Goal: Task Accomplishment & Management: Manage account settings

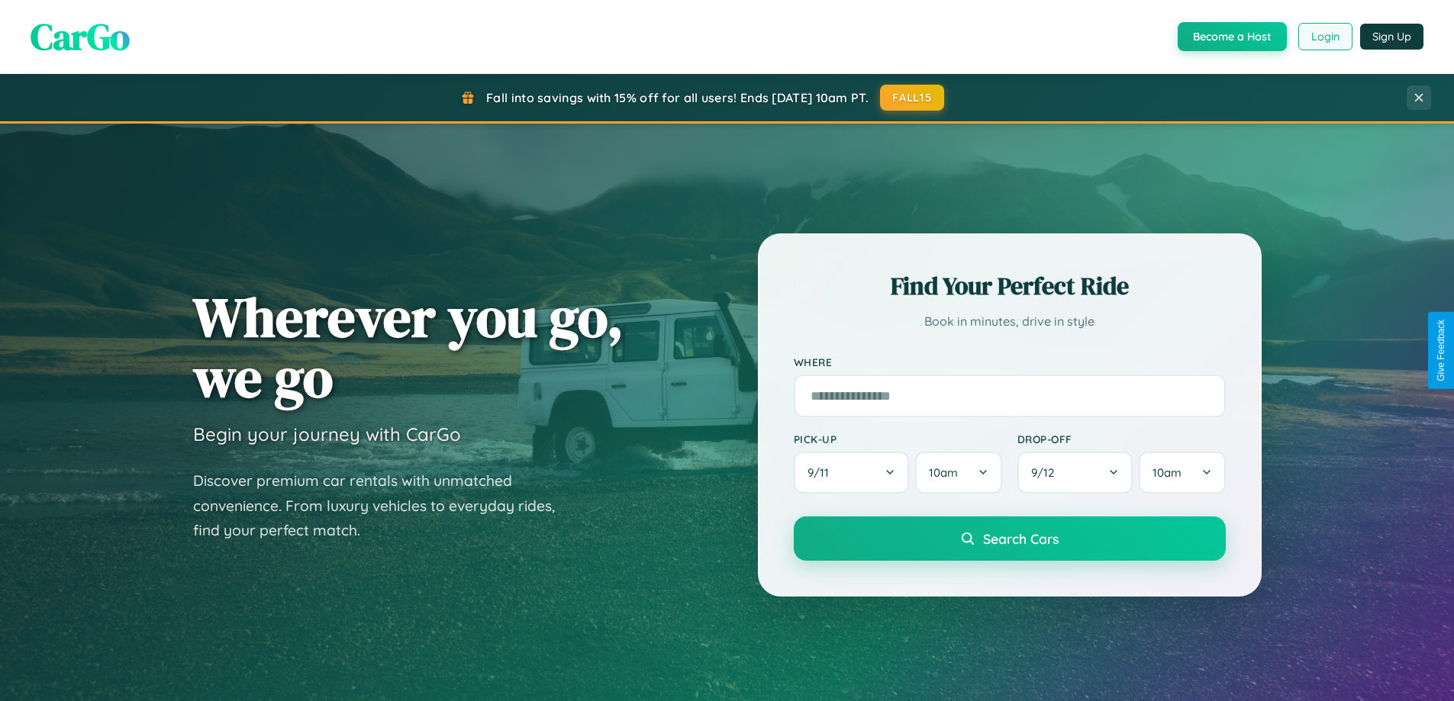
click at [1324, 37] on button "Login" at bounding box center [1325, 36] width 54 height 27
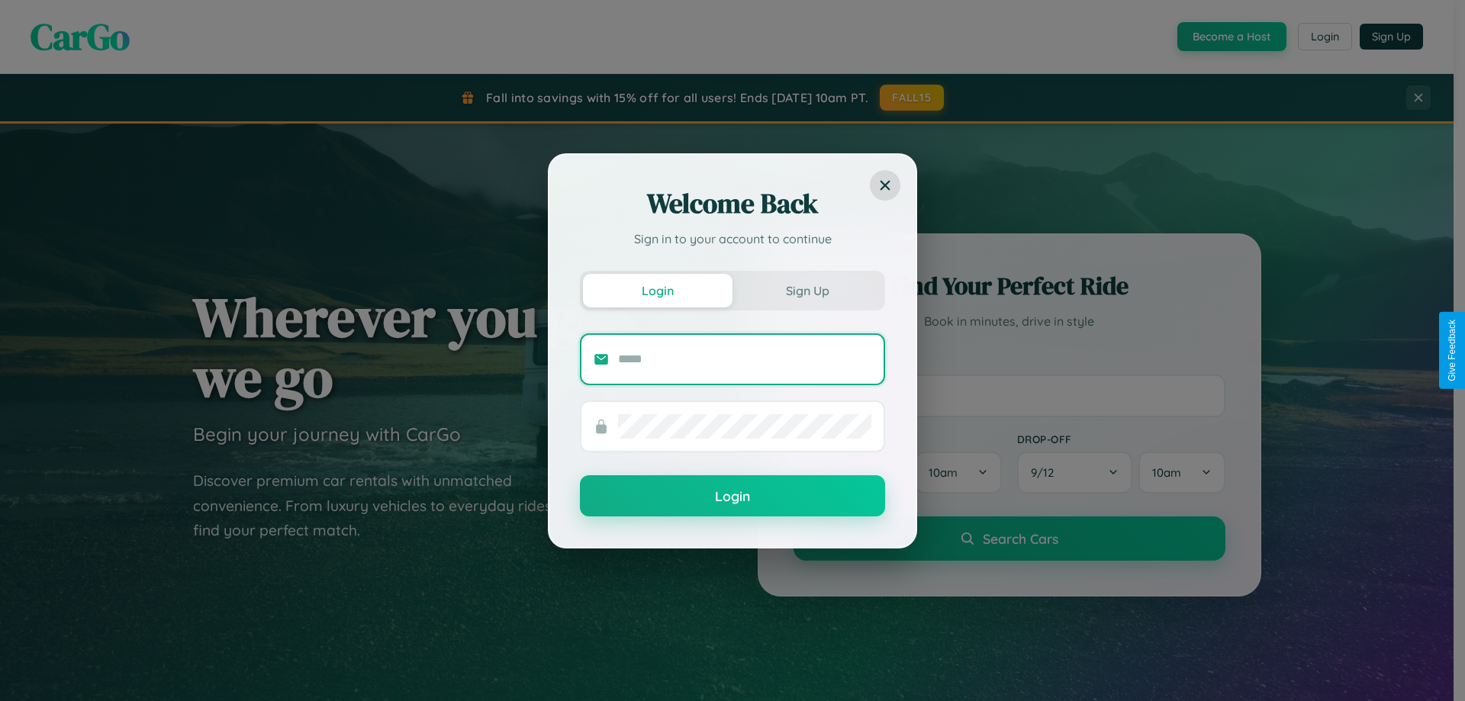
click at [745, 359] on input "text" at bounding box center [744, 359] width 253 height 24
type input "**********"
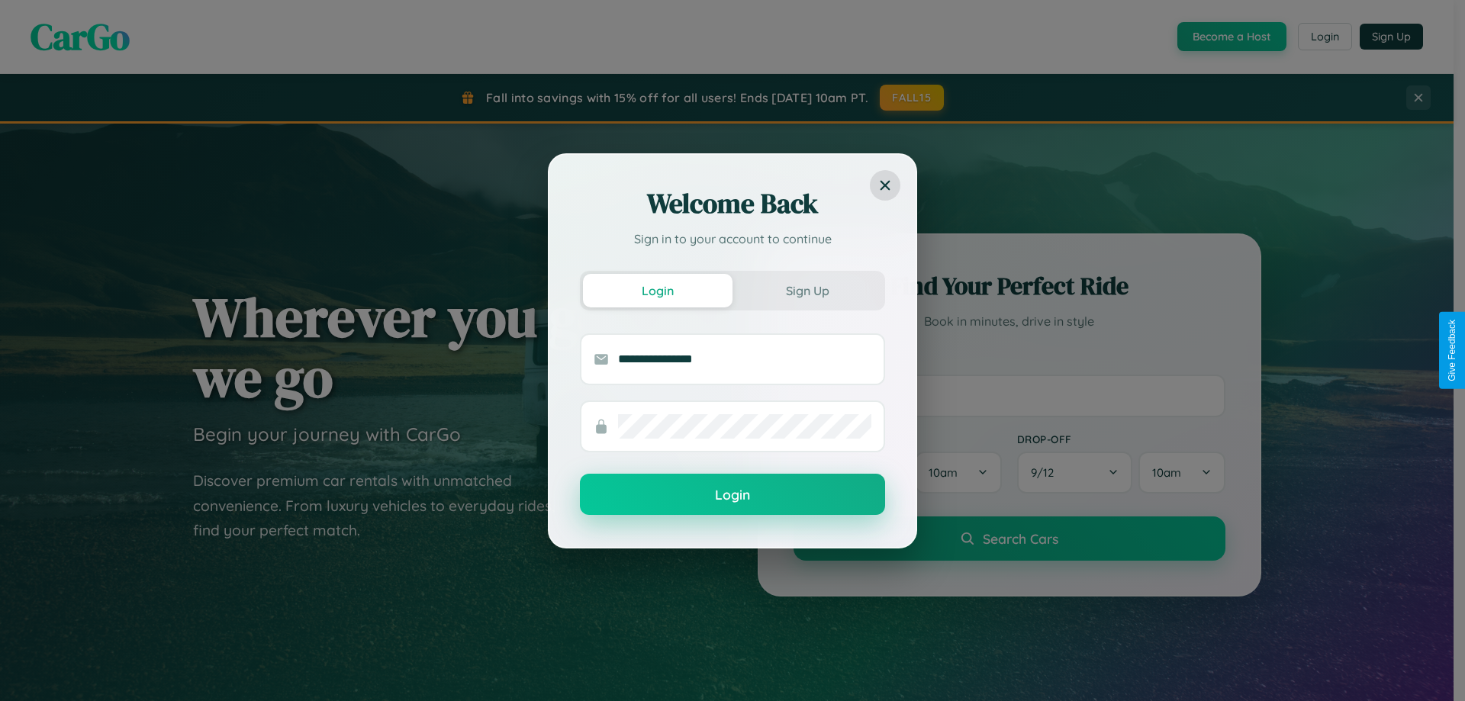
click at [733, 495] on button "Login" at bounding box center [732, 494] width 305 height 41
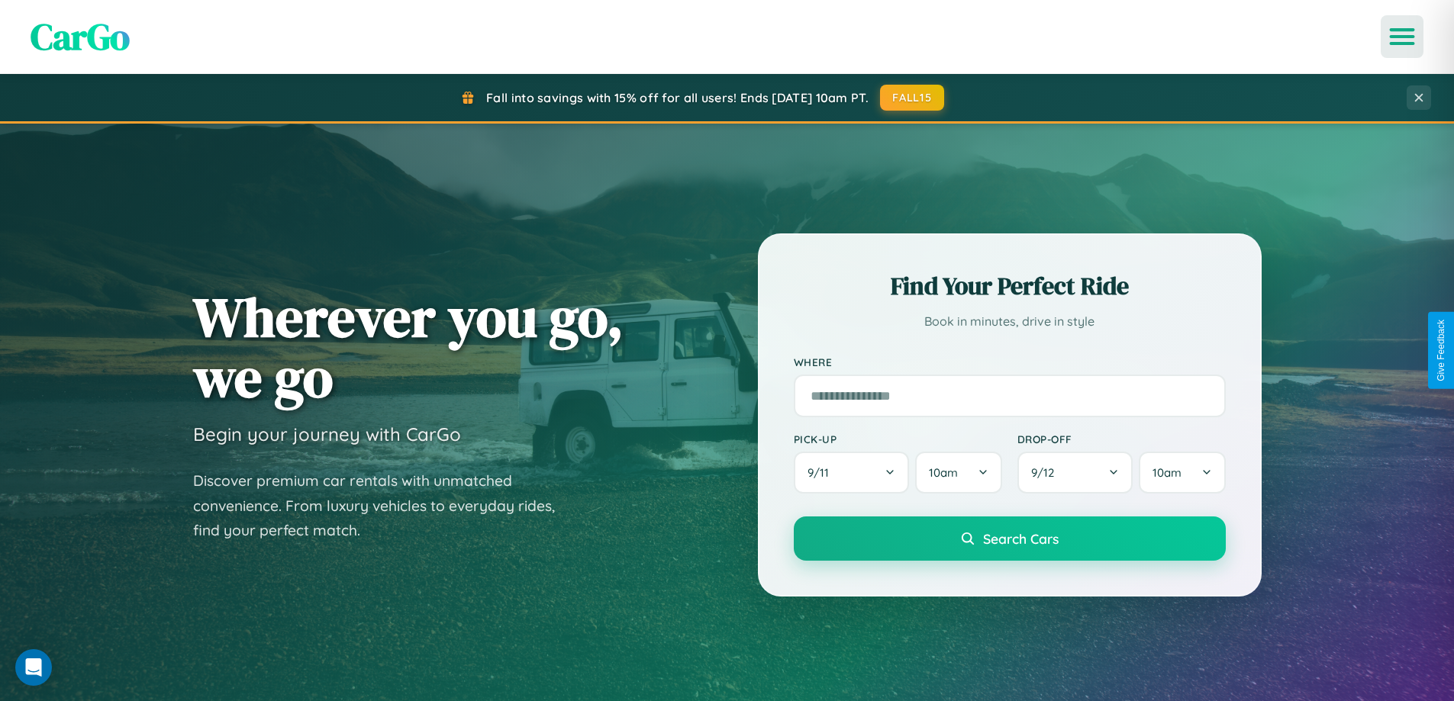
click at [1402, 37] on icon "Open menu" at bounding box center [1402, 37] width 22 height 14
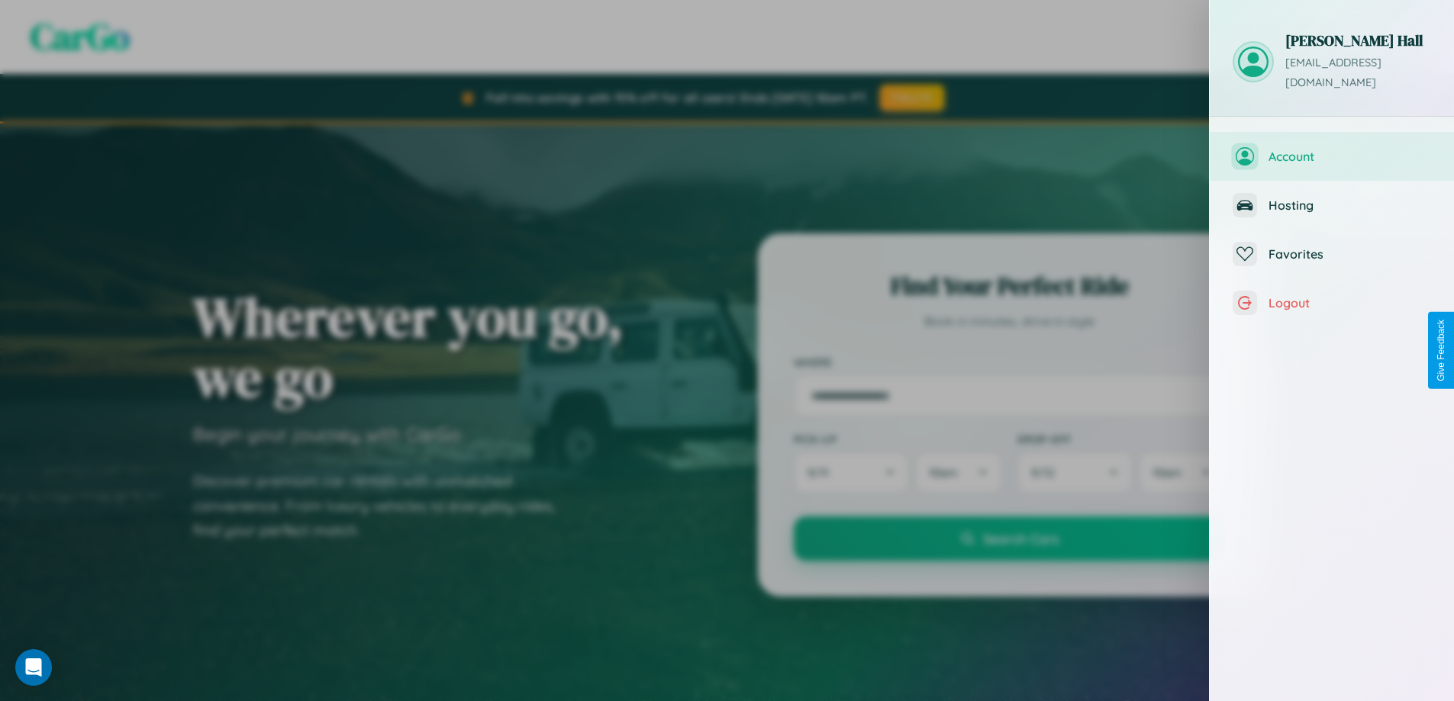
click at [1332, 149] on span "Account" at bounding box center [1349, 156] width 163 height 15
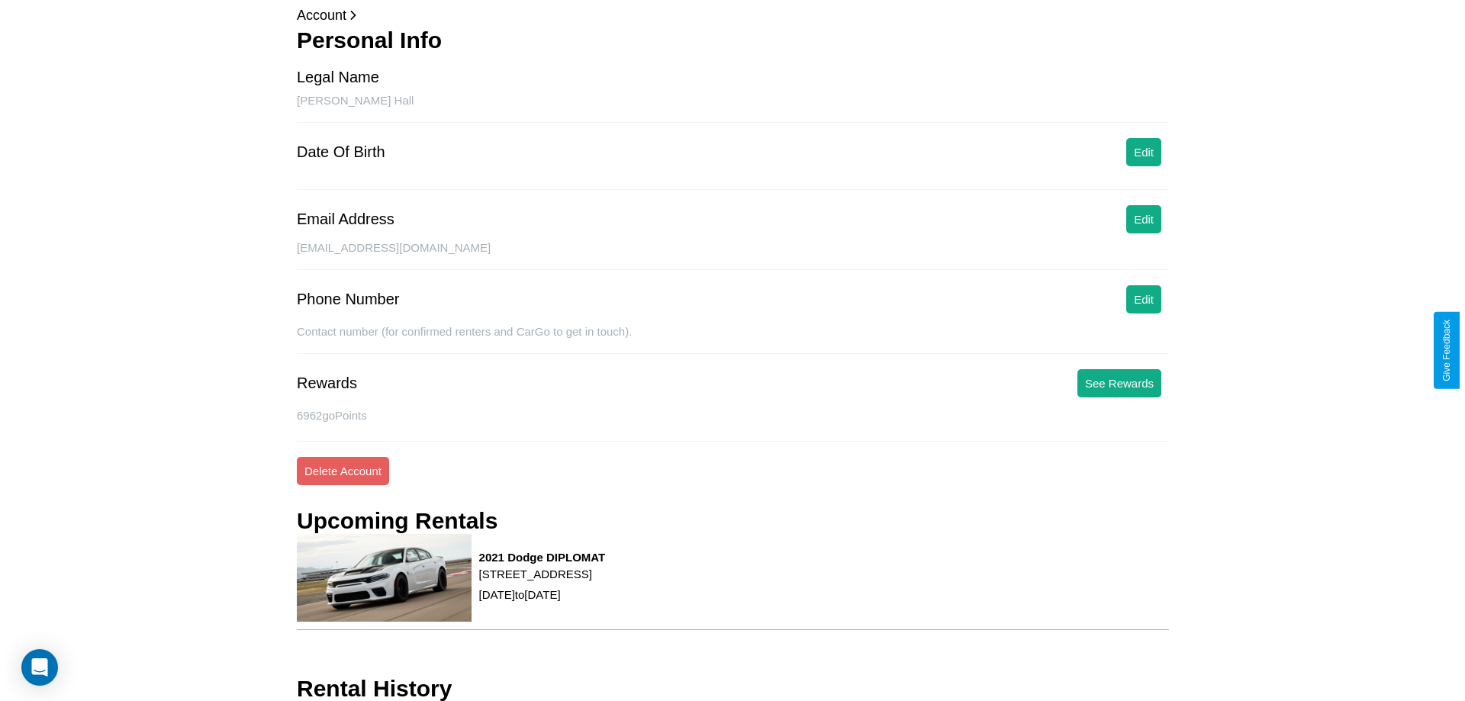
scroll to position [133, 0]
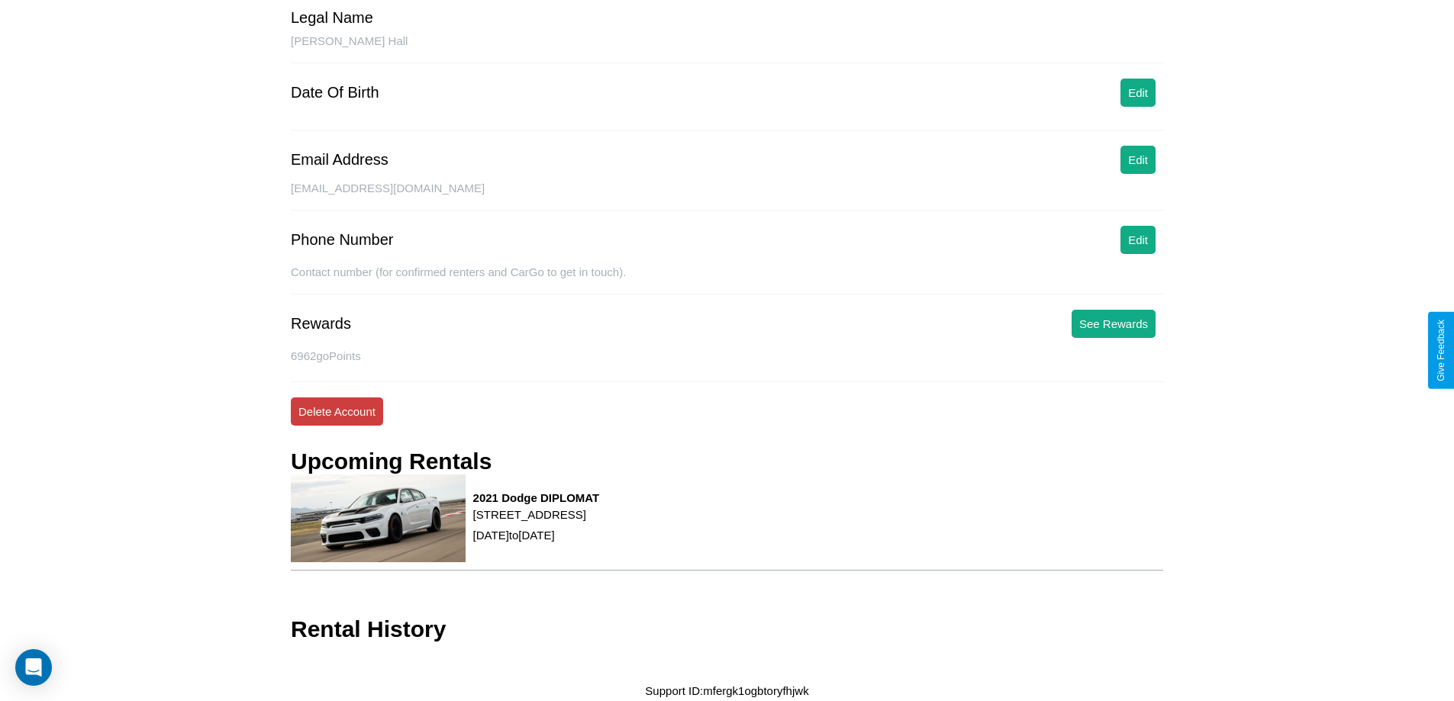
click at [337, 411] on button "Delete Account" at bounding box center [337, 412] width 92 height 28
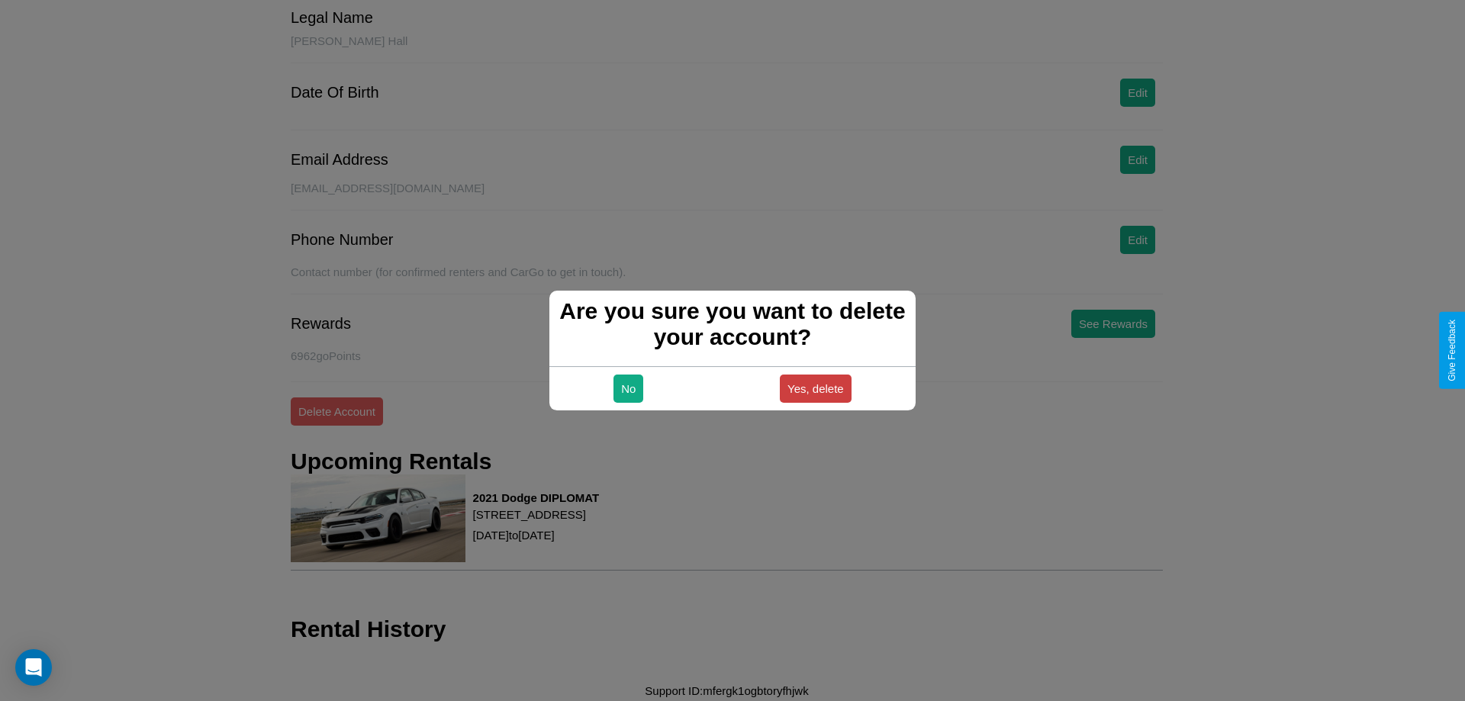
click at [815, 388] on button "Yes, delete" at bounding box center [816, 389] width 72 height 28
